Goal: Information Seeking & Learning: Learn about a topic

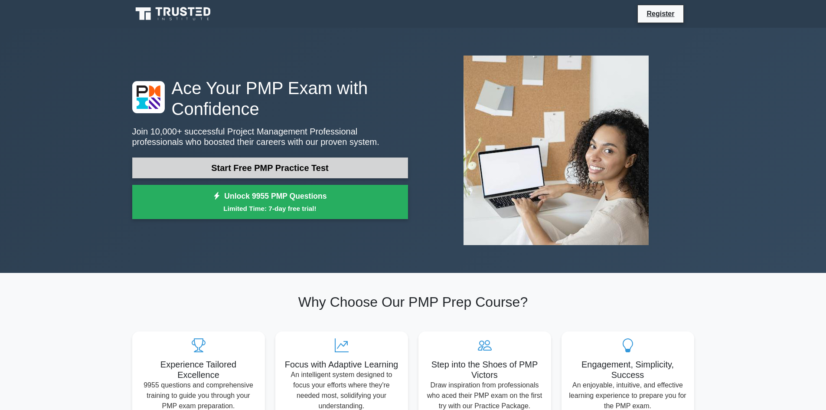
click at [212, 170] on link "Start Free PMP Practice Test" at bounding box center [270, 167] width 276 height 21
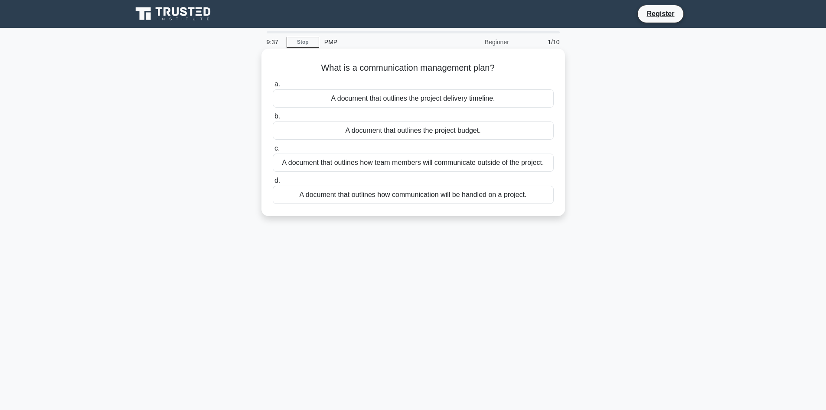
click at [372, 167] on div "A document that outlines how team members will communicate outside of the proje…" at bounding box center [413, 162] width 281 height 18
click at [273, 151] on input "c. A document that outlines how team members will communicate outside of the pr…" at bounding box center [273, 149] width 0 height 6
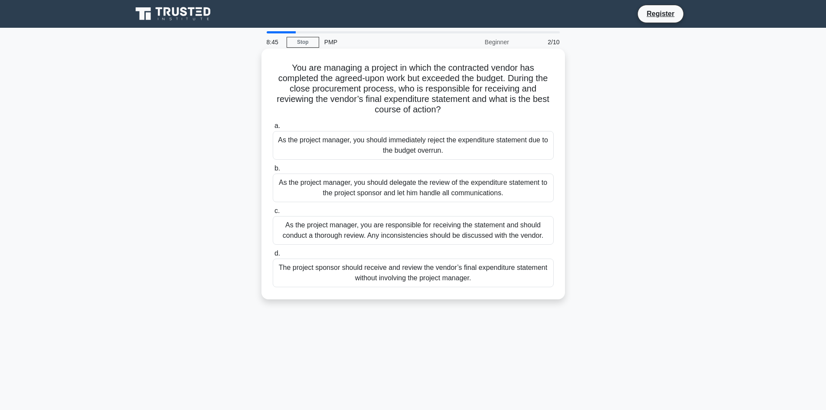
click at [370, 238] on div "As the project manager, you are responsible for receiving the statement and sho…" at bounding box center [413, 230] width 281 height 29
click at [273, 214] on input "c. As the project manager, you are responsible for receiving the statement and …" at bounding box center [273, 211] width 0 height 6
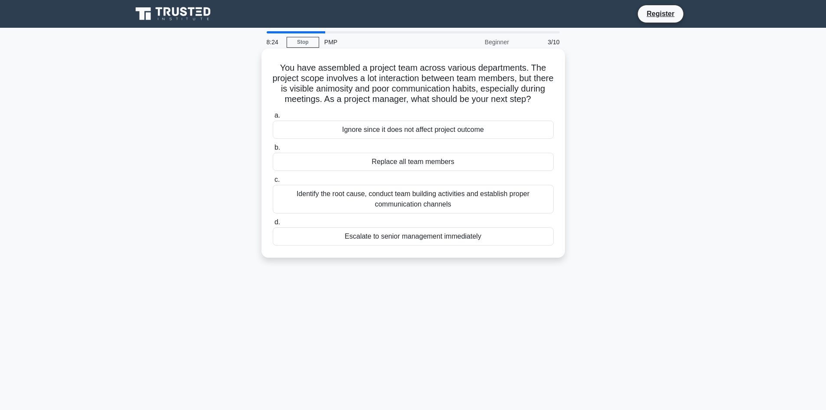
click at [346, 210] on div "Identify the root cause, conduct team building activities and establish proper …" at bounding box center [413, 199] width 281 height 29
click at [273, 182] on input "c. Identify the root cause, conduct team building activities and establish prop…" at bounding box center [273, 180] width 0 height 6
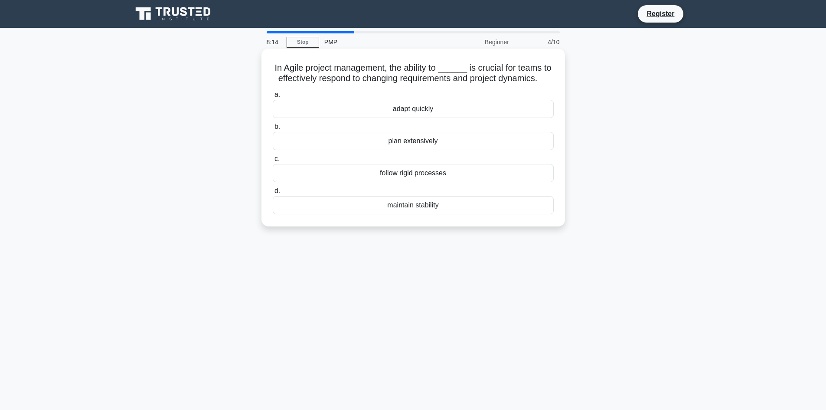
click at [422, 104] on div "adapt quickly" at bounding box center [413, 109] width 281 height 18
click at [273, 98] on input "a. adapt quickly" at bounding box center [273, 95] width 0 height 6
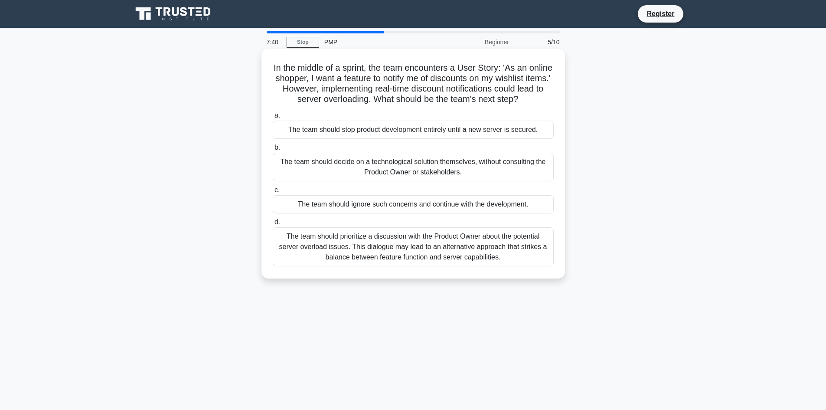
click at [352, 250] on div "The team should prioritize a discussion with the Product Owner about the potent…" at bounding box center [413, 246] width 281 height 39
click at [273, 225] on input "d. The team should prioritize a discussion with the Product Owner about the pot…" at bounding box center [273, 222] width 0 height 6
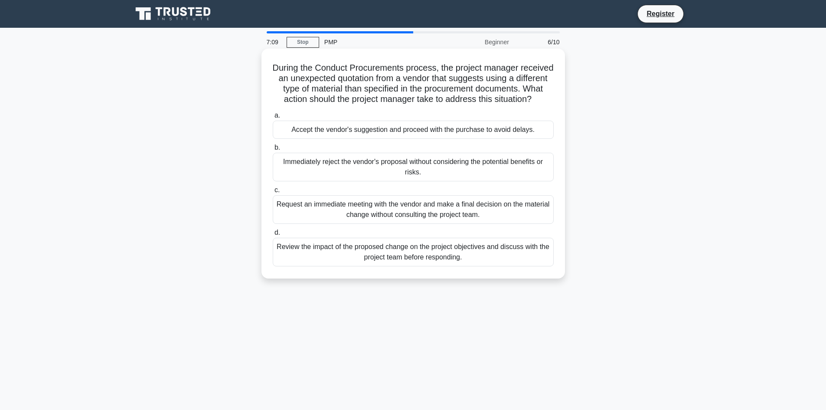
click at [329, 264] on div "Review the impact of the proposed change on the project objectives and discuss …" at bounding box center [413, 252] width 281 height 29
click at [273, 235] on input "d. Review the impact of the proposed change on the project objectives and discu…" at bounding box center [273, 233] width 0 height 6
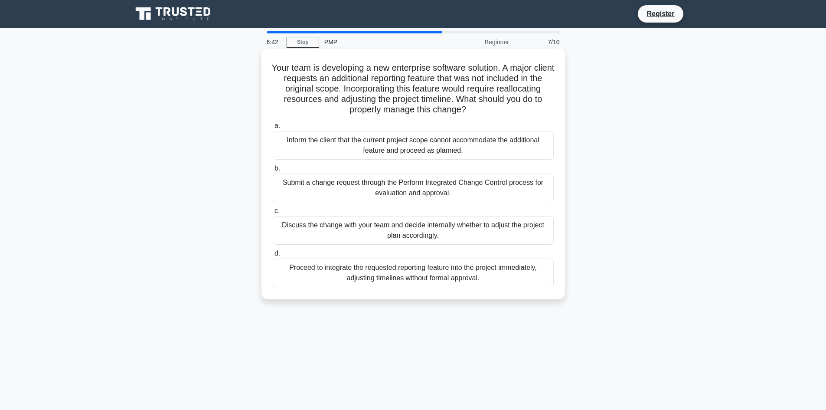
click at [398, 191] on div "Submit a change request through the Perform Integrated Change Control process f…" at bounding box center [413, 187] width 281 height 29
click at [273, 171] on input "b. Submit a change request through the Perform Integrated Change Control proces…" at bounding box center [273, 169] width 0 height 6
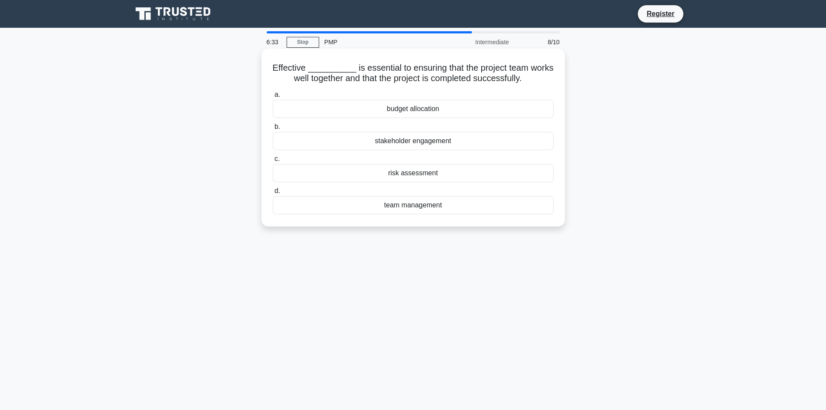
click at [415, 208] on div "team management" at bounding box center [413, 205] width 281 height 18
click at [273, 194] on input "d. team management" at bounding box center [273, 191] width 0 height 6
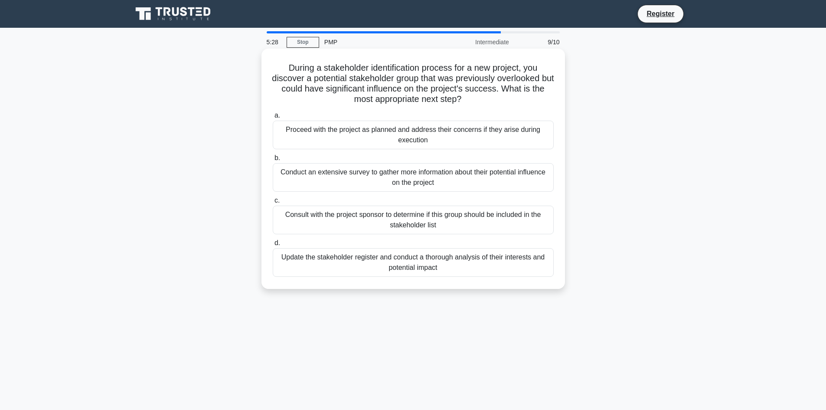
click at [352, 254] on div "Update the stakeholder register and conduct a thorough analysis of their intere…" at bounding box center [413, 262] width 281 height 29
click at [273, 246] on input "d. Update the stakeholder register and conduct a thorough analysis of their int…" at bounding box center [273, 243] width 0 height 6
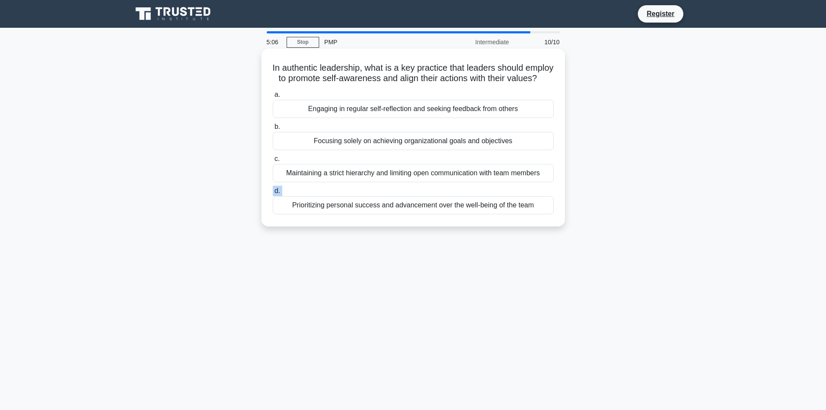
drag, startPoint x: 170, startPoint y: 227, endPoint x: 288, endPoint y: 186, distance: 124.7
click at [288, 186] on div "In authentic leadership, what is a key practice that leaders should employ to p…" at bounding box center [413, 145] width 572 height 188
click at [495, 182] on div "Maintaining a strict hierarchy and limiting open communication with team members" at bounding box center [413, 173] width 281 height 18
click at [273, 162] on input "c. Maintaining a strict hierarchy and limiting open communication with team mem…" at bounding box center [273, 159] width 0 height 6
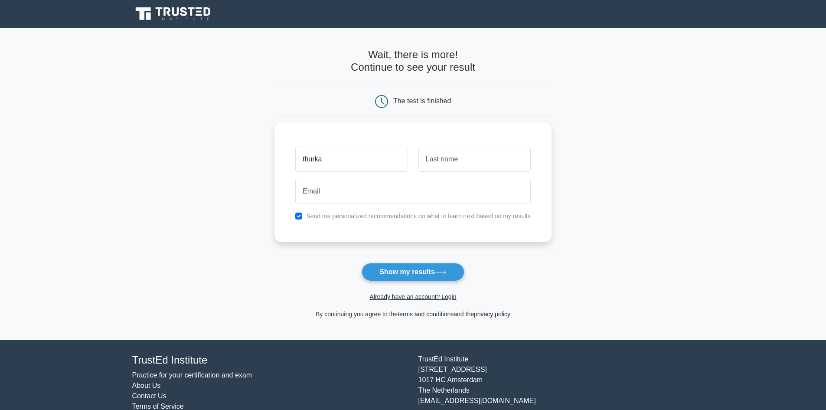
type input "thurka"
type input "[PERSON_NAME]"
type input "[EMAIL_ADDRESS][DOMAIN_NAME]"
click at [439, 270] on icon at bounding box center [441, 272] width 12 height 5
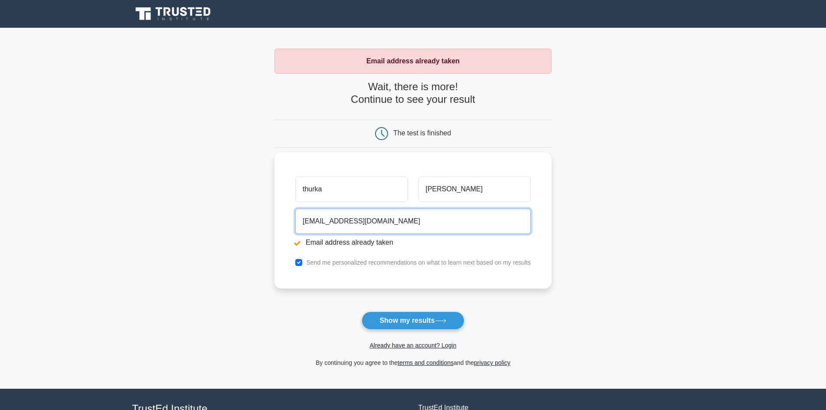
click at [377, 224] on input "sthurka@gmail.com" at bounding box center [412, 220] width 235 height 25
type input "thurka.sekaran@gmail.com"
click at [361, 311] on button "Show my results" at bounding box center [412, 320] width 102 height 18
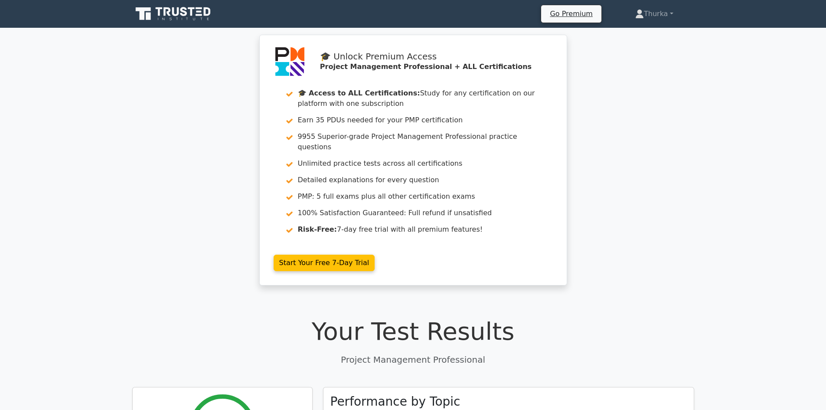
click at [221, 218] on div "🎓 Unlock Premium Access Project Management Professional + ALL Certifications 🎓 …" at bounding box center [413, 165] width 826 height 261
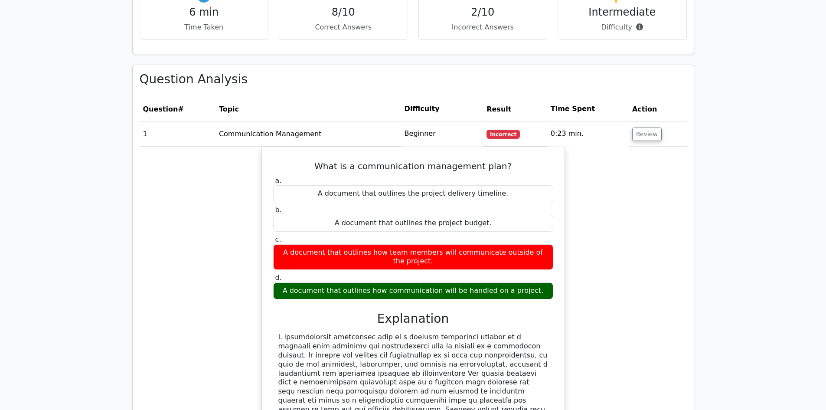
scroll to position [659, 0]
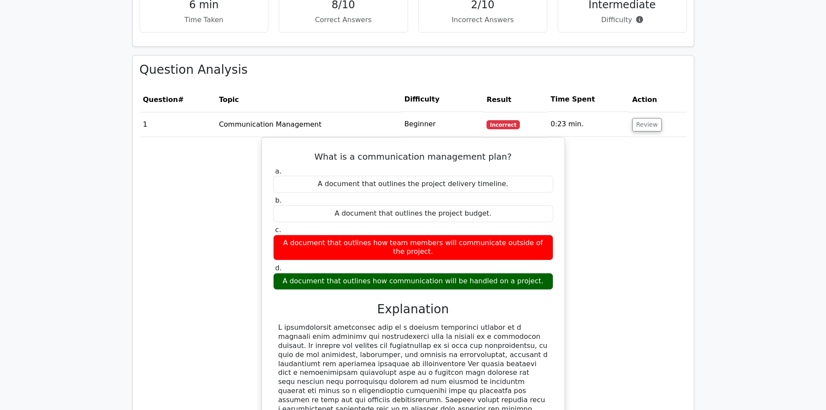
click at [148, 248] on div "What is a communication management plan? a. A document that outlines the projec…" at bounding box center [413, 321] width 547 height 368
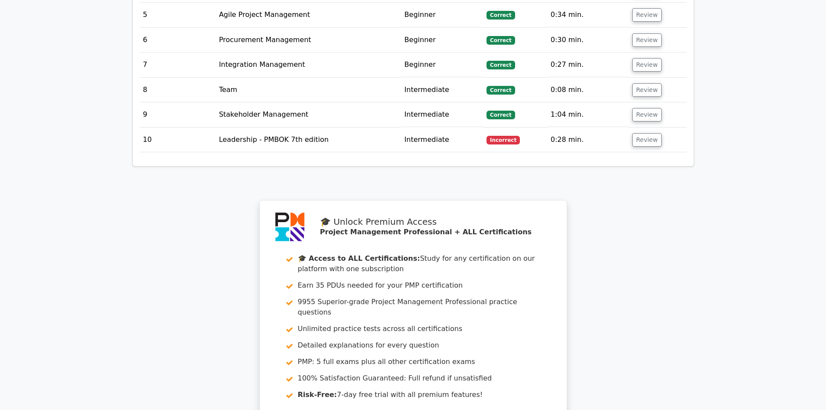
scroll to position [1283, 0]
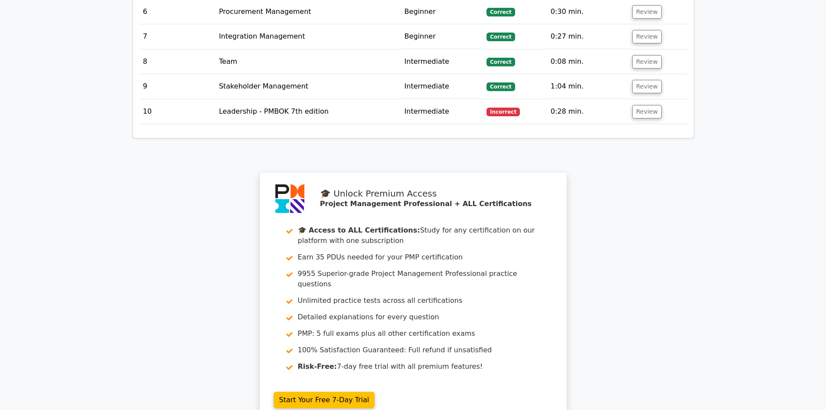
click at [306, 99] on td "Leadership - PMBOK 7th edition" at bounding box center [308, 111] width 186 height 25
click at [638, 105] on button "Review" at bounding box center [646, 111] width 29 height 13
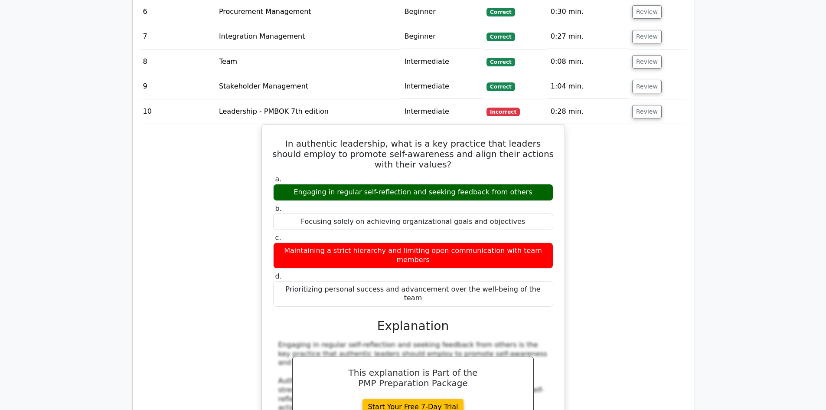
click at [185, 179] on div "In authentic leadership, what is a key practice that leaders should employ to p…" at bounding box center [413, 350] width 547 height 452
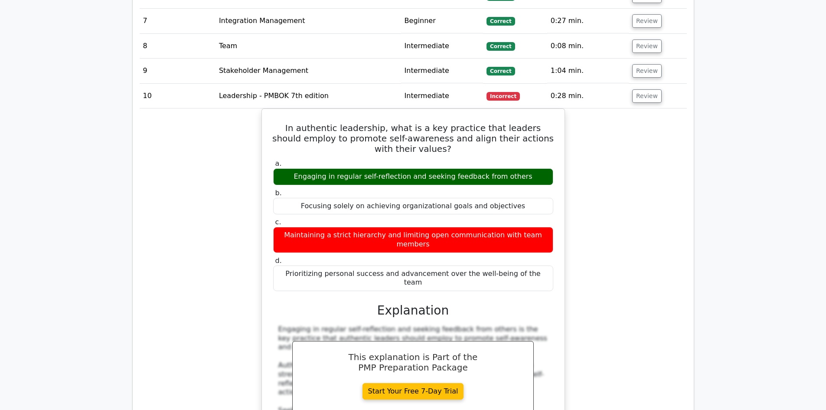
scroll to position [1300, 0]
